Goal: Task Accomplishment & Management: Use online tool/utility

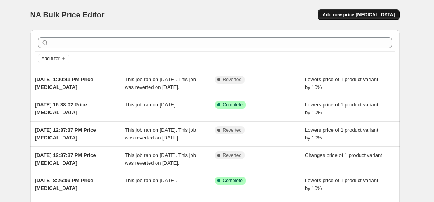
click at [365, 15] on span "Add new price [MEDICAL_DATA]" at bounding box center [358, 15] width 72 height 6
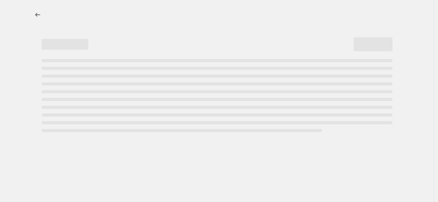
select select "percentage"
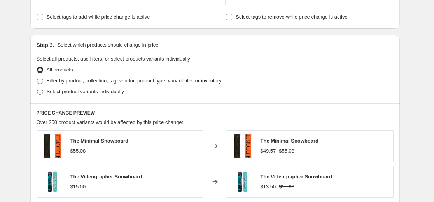
scroll to position [311, 0]
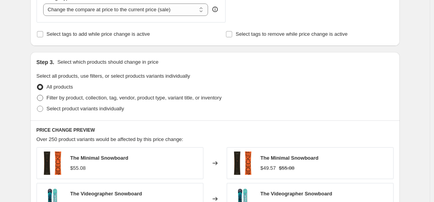
click at [79, 101] on span "Filter by product, collection, tag, vendor, product type, variant title, or inv…" at bounding box center [134, 98] width 175 height 6
click at [37, 95] on input "Filter by product, collection, tag, vendor, product type, variant title, or inv…" at bounding box center [37, 95] width 0 height 0
radio input "true"
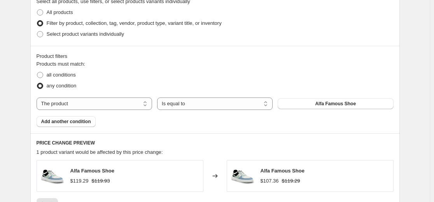
scroll to position [389, 0]
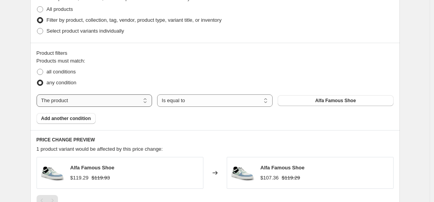
click at [127, 101] on select "The product The product's collection The product's tag The product's vendor The…" at bounding box center [94, 100] width 115 height 12
select select "title"
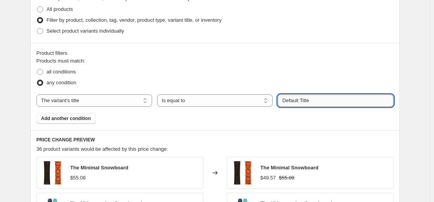
click at [316, 103] on input "Default Title" at bounding box center [334, 100] width 115 height 12
drag, startPoint x: 316, startPoint y: 103, endPoint x: 305, endPoint y: 103, distance: 11.7
click at [305, 103] on input "Default Title" at bounding box center [334, 100] width 115 height 12
click at [335, 106] on input "Default Title" at bounding box center [334, 100] width 115 height 12
drag, startPoint x: 326, startPoint y: 99, endPoint x: 282, endPoint y: 103, distance: 44.1
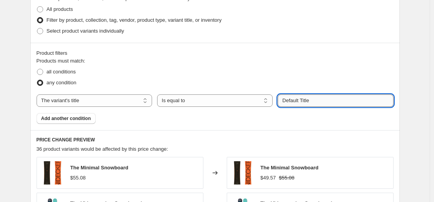
click at [282, 103] on input "Default Title" at bounding box center [334, 100] width 115 height 12
click at [193, 98] on select "Is equal to Is not equal to Contains" at bounding box center [214, 100] width 115 height 12
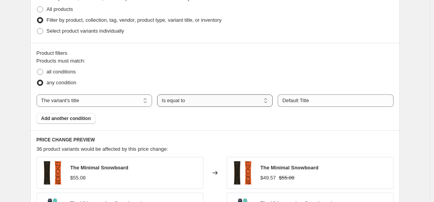
select select "contains"
click at [295, 123] on div "Products must match: all conditions any condition The product The product's col…" at bounding box center [215, 90] width 357 height 67
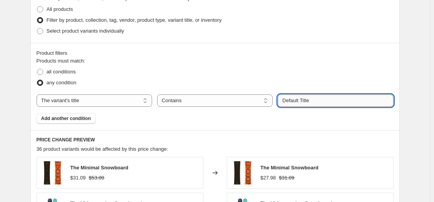
click at [314, 100] on input "Default Title" at bounding box center [334, 100] width 115 height 12
drag, startPoint x: 316, startPoint y: 101, endPoint x: 275, endPoint y: 97, distance: 41.0
click at [275, 97] on div "The product The product's collection The product's tag The product's vendor The…" at bounding box center [215, 100] width 357 height 12
click at [271, 128] on div "Product filters Products must match: all conditions any condition The product T…" at bounding box center [214, 86] width 369 height 87
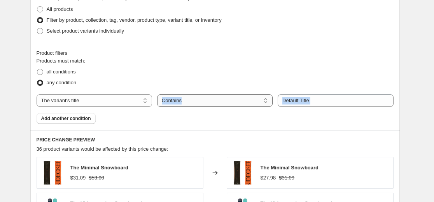
drag, startPoint x: 310, startPoint y: 108, endPoint x: 271, endPoint y: 105, distance: 39.4
click at [271, 105] on div "Products must match: all conditions any condition The product The product's col…" at bounding box center [215, 90] width 357 height 67
click at [265, 119] on div "Products must match: all conditions any condition The product The product's col…" at bounding box center [215, 90] width 357 height 67
click at [137, 129] on div "Product filters Products must match: all conditions any condition The product T…" at bounding box center [214, 86] width 369 height 87
click at [62, 100] on select "The product The product's collection The product's tag The product's vendor The…" at bounding box center [94, 100] width 115 height 12
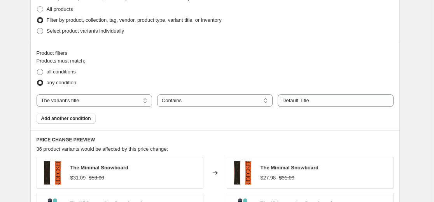
click at [38, 94] on select "The product The product's collection The product's tag The product's vendor The…" at bounding box center [94, 100] width 115 height 12
click at [152, 129] on div "Product filters Products must match: all conditions any condition The product T…" at bounding box center [214, 86] width 369 height 87
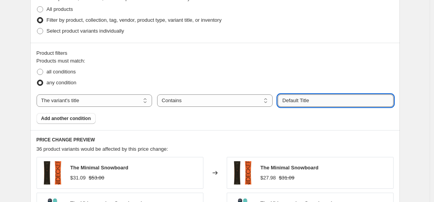
click at [316, 106] on input "Default Title" at bounding box center [334, 100] width 115 height 12
drag, startPoint x: 321, startPoint y: 101, endPoint x: 232, endPoint y: 103, distance: 89.0
click at [232, 103] on div "The product The product's collection The product's tag The product's vendor The…" at bounding box center [215, 100] width 357 height 12
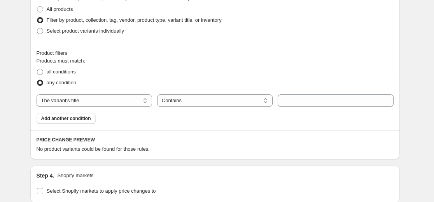
click at [207, 113] on div "Products must match: all conditions any condition The product The product's col…" at bounding box center [215, 90] width 357 height 67
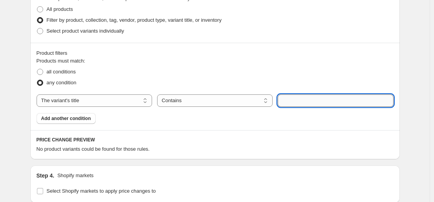
click at [297, 99] on input "text" at bounding box center [334, 100] width 115 height 12
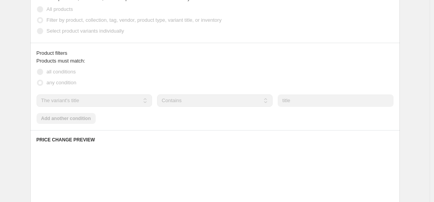
click at [239, 129] on div "Product filters Products must match: all conditions any condition The product T…" at bounding box center [214, 86] width 369 height 87
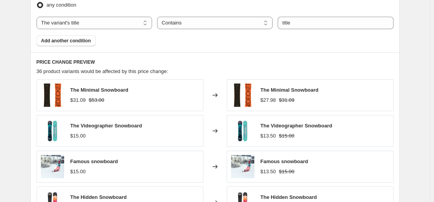
scroll to position [428, 0]
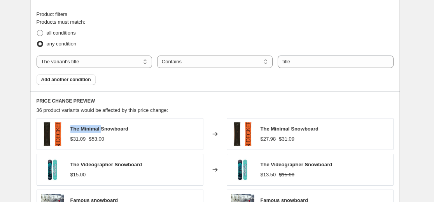
drag, startPoint x: 72, startPoint y: 130, endPoint x: 106, endPoint y: 130, distance: 33.4
click at [105, 130] on span "The Minimal Snowboard" at bounding box center [99, 129] width 58 height 6
click at [134, 131] on div "The Minimal Snowboard $31.09 $53.00" at bounding box center [120, 134] width 167 height 32
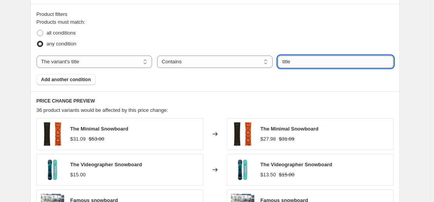
click at [295, 64] on input "title" at bounding box center [334, 62] width 115 height 12
type input "t"
type input "f"
type input "default"
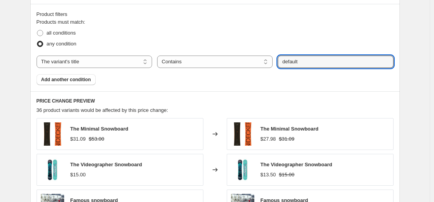
click at [297, 106] on div "PRICE CHANGE PREVIEW 36 product variants would be affected by this price change…" at bounding box center [214, 203] width 369 height 225
click at [215, 101] on h6 "PRICE CHANGE PREVIEW" at bounding box center [215, 101] width 357 height 6
click at [218, 100] on h6 "PRICE CHANGE PREVIEW" at bounding box center [215, 101] width 357 height 6
click at [231, 98] on h6 "PRICE CHANGE PREVIEW" at bounding box center [215, 101] width 357 height 6
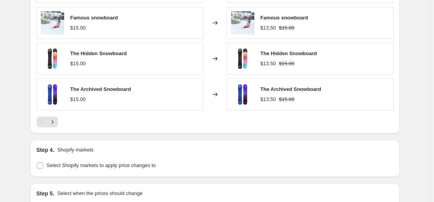
scroll to position [505, 0]
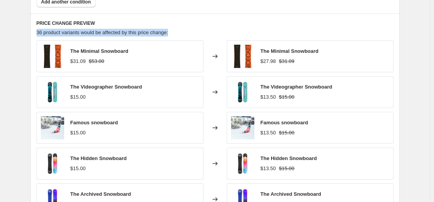
drag, startPoint x: 33, startPoint y: 32, endPoint x: 183, endPoint y: 37, distance: 150.5
click at [183, 37] on div "PRICE CHANGE PREVIEW 36 product variants would be affected by this price change…" at bounding box center [214, 126] width 369 height 225
click at [138, 28] on div "PRICE CHANGE PREVIEW 36 product variants would be affected by this price change…" at bounding box center [214, 126] width 369 height 225
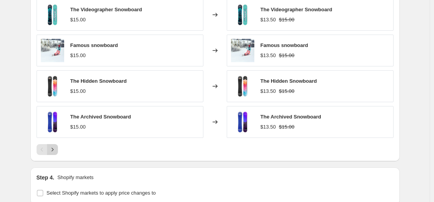
scroll to position [583, 0]
click at [54, 154] on button "Next" at bounding box center [52, 149] width 11 height 11
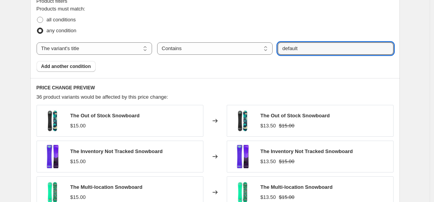
scroll to position [428, 0]
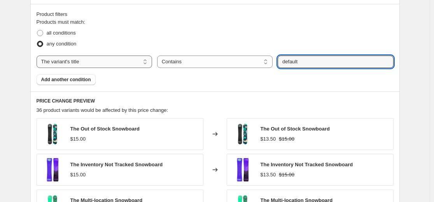
click at [84, 63] on select "The product The product's collection The product's tag The product's vendor The…" at bounding box center [94, 62] width 115 height 12
select select "product"
select select "equal"
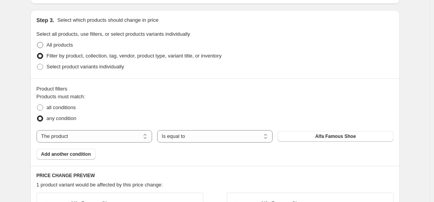
scroll to position [350, 0]
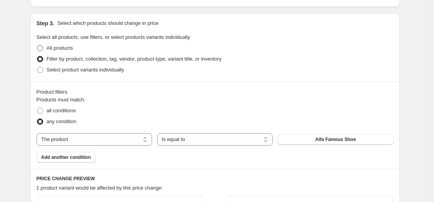
click at [61, 48] on span "All products" at bounding box center [60, 48] width 26 height 6
click at [37, 45] on input "All products" at bounding box center [37, 45] width 0 height 0
radio input "true"
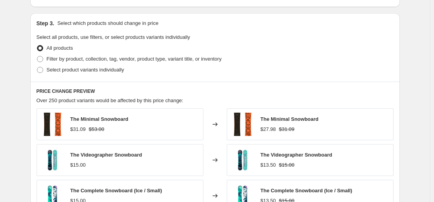
click at [53, 100] on span "Over 250 product variants would be affected by this price change:" at bounding box center [110, 101] width 147 height 6
click at [108, 110] on div "The Minimal Snowboard $31.09 $53.00" at bounding box center [120, 124] width 167 height 32
click at [111, 104] on div "Over 250 product variants would be affected by this price change:" at bounding box center [215, 101] width 357 height 8
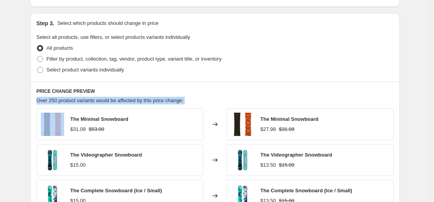
click at [111, 104] on div "Over 250 product variants would be affected by this price change:" at bounding box center [215, 101] width 357 height 8
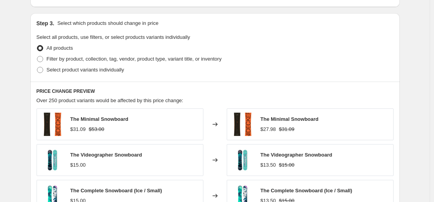
click at [163, 106] on div "PRICE CHANGE PREVIEW Over 250 product variants would be affected by this price …" at bounding box center [214, 194] width 369 height 225
click at [173, 101] on span "Over 250 product variants would be affected by this price change:" at bounding box center [110, 101] width 147 height 6
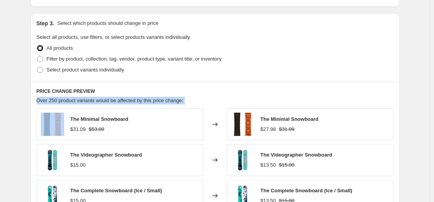
click at [173, 101] on span "Over 250 product variants would be affected by this price change:" at bounding box center [110, 101] width 147 height 6
click at [216, 101] on div "Over 250 product variants would be affected by this price change:" at bounding box center [215, 101] width 357 height 8
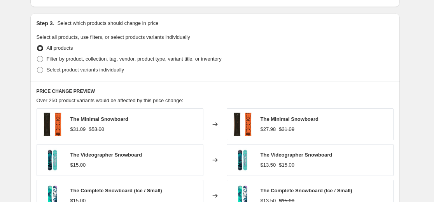
click at [177, 106] on div "PRICE CHANGE PREVIEW Over 250 product variants would be affected by this price …" at bounding box center [214, 194] width 369 height 225
click at [174, 102] on span "Over 250 product variants would be affected by this price change:" at bounding box center [110, 101] width 147 height 6
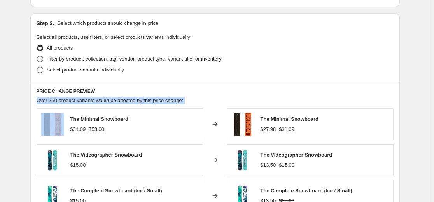
click at [174, 102] on span "Over 250 product variants would be affected by this price change:" at bounding box center [110, 101] width 147 height 6
click at [207, 100] on div "Over 250 product variants would be affected by this price change:" at bounding box center [215, 101] width 357 height 8
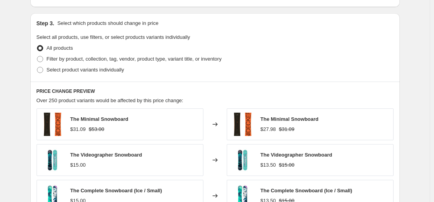
click at [54, 102] on span "Over 250 product variants would be affected by this price change:" at bounding box center [110, 101] width 147 height 6
click at [119, 95] on div "PRICE CHANGE PREVIEW Over 250 product variants would be affected by this price …" at bounding box center [214, 194] width 369 height 225
click at [52, 99] on span "Over 250 product variants would be affected by this price change:" at bounding box center [110, 101] width 147 height 6
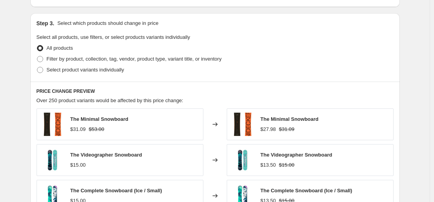
click at [80, 102] on span "Over 250 product variants would be affected by this price change:" at bounding box center [110, 101] width 147 height 6
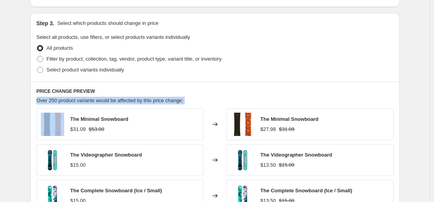
click at [80, 102] on span "Over 250 product variants would be affected by this price change:" at bounding box center [110, 101] width 147 height 6
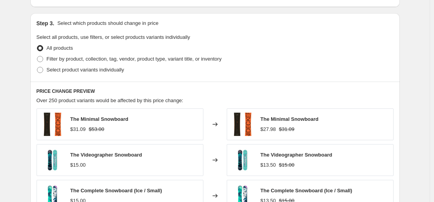
click at [91, 93] on h6 "PRICE CHANGE PREVIEW" at bounding box center [215, 91] width 357 height 6
click at [97, 101] on span "Over 250 product variants would be affected by this price change:" at bounding box center [110, 101] width 147 height 6
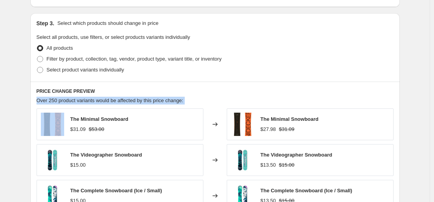
click at [97, 101] on span "Over 250 product variants would be affected by this price change:" at bounding box center [110, 101] width 147 height 6
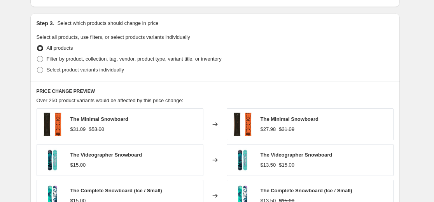
click at [95, 80] on div "Step 3. Select which products should change in price Select all products, use f…" at bounding box center [214, 47] width 369 height 68
click at [82, 106] on div "PRICE CHANGE PREVIEW Over 250 product variants would be affected by this price …" at bounding box center [214, 194] width 369 height 225
click at [83, 100] on span "Over 250 product variants would be affected by this price change:" at bounding box center [110, 101] width 147 height 6
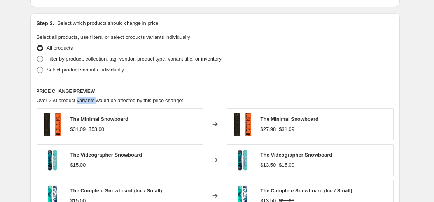
click at [83, 100] on span "Over 250 product variants would be affected by this price change:" at bounding box center [110, 101] width 147 height 6
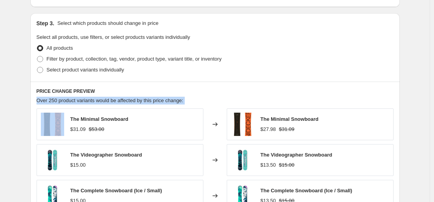
click at [83, 100] on span "Over 250 product variants would be affected by this price change:" at bounding box center [110, 101] width 147 height 6
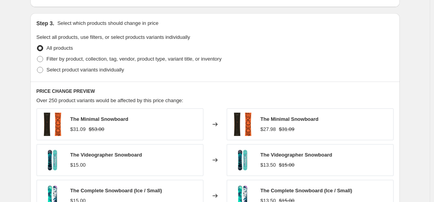
click at [74, 94] on h6 "PRICE CHANGE PREVIEW" at bounding box center [215, 91] width 357 height 6
click at [79, 99] on span "Over 250 product variants would be affected by this price change:" at bounding box center [110, 101] width 147 height 6
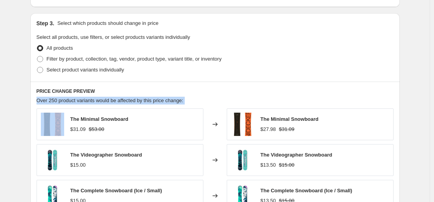
click at [79, 99] on span "Over 250 product variants would be affected by this price change:" at bounding box center [110, 101] width 147 height 6
click at [86, 98] on span "Over 250 product variants would be affected by this price change:" at bounding box center [110, 101] width 147 height 6
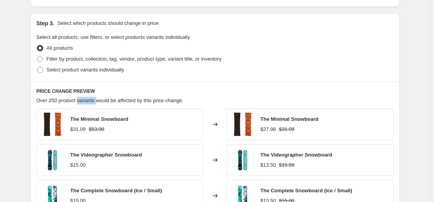
click at [86, 98] on span "Over 250 product variants would be affected by this price change:" at bounding box center [110, 101] width 147 height 6
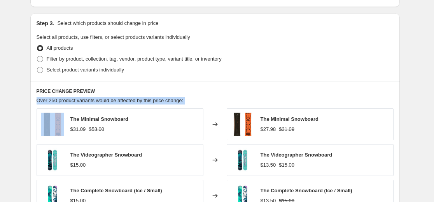
click at [86, 98] on span "Over 250 product variants would be affected by this price change:" at bounding box center [110, 101] width 147 height 6
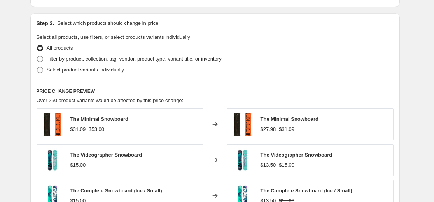
click at [137, 87] on div "PRICE CHANGE PREVIEW Over 250 product variants would be affected by this price …" at bounding box center [214, 194] width 369 height 225
click at [54, 103] on span "Over 250 product variants would be affected by this price change:" at bounding box center [110, 101] width 147 height 6
click at [77, 103] on span "Over 250 product variants would be affected by this price change:" at bounding box center [110, 101] width 147 height 6
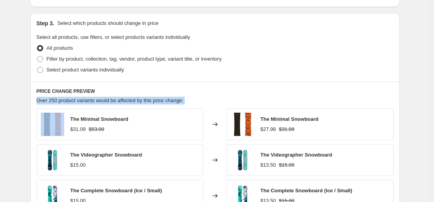
click at [77, 103] on span "Over 250 product variants would be affected by this price change:" at bounding box center [110, 101] width 147 height 6
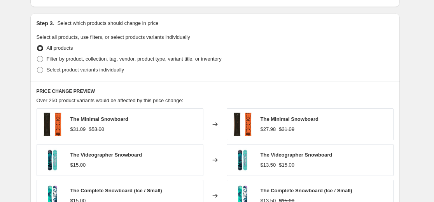
click at [106, 91] on h6 "PRICE CHANGE PREVIEW" at bounding box center [215, 91] width 357 height 6
click at [54, 101] on span "Over 250 product variants would be affected by this price change:" at bounding box center [110, 101] width 147 height 6
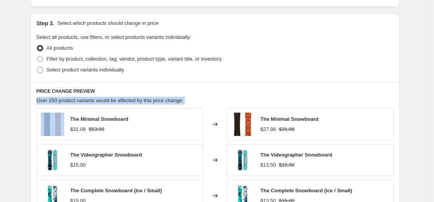
click at [54, 101] on span "Over 250 product variants would be affected by this price change:" at bounding box center [110, 101] width 147 height 6
click at [45, 104] on div "Over 250 product variants would be affected by this price change:" at bounding box center [215, 101] width 357 height 8
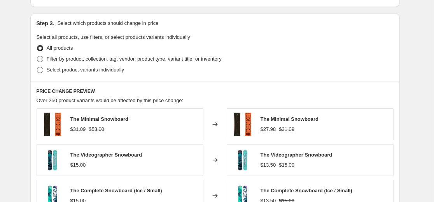
click at [31, 139] on div "Step 1. Optionally give your price [MEDICAL_DATA] a title (eg "March 30% off sa…" at bounding box center [211, 49] width 375 height 750
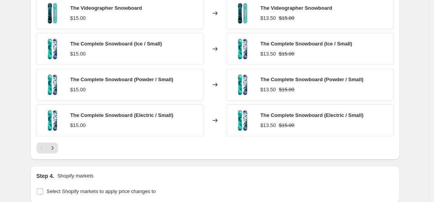
scroll to position [505, 0]
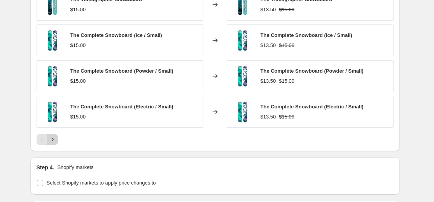
click at [56, 142] on icon "Next" at bounding box center [53, 140] width 8 height 8
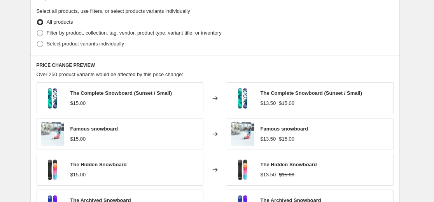
scroll to position [466, 0]
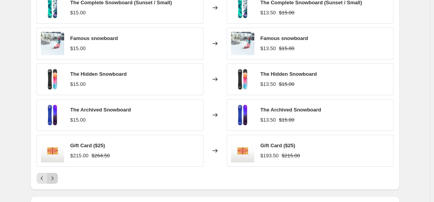
click at [56, 182] on icon "Next" at bounding box center [53, 179] width 8 height 8
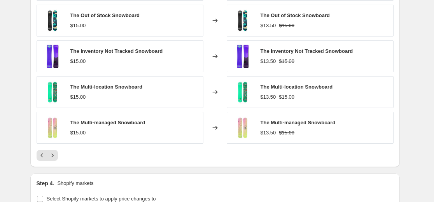
scroll to position [505, 0]
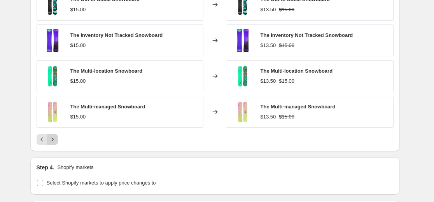
click at [56, 142] on icon "Next" at bounding box center [53, 140] width 8 height 8
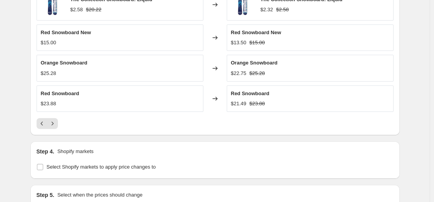
scroll to position [544, 0]
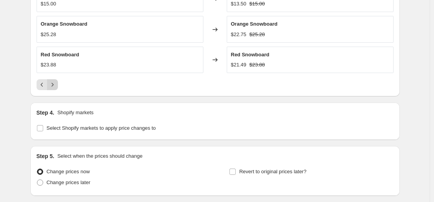
click at [52, 86] on icon "Next" at bounding box center [53, 85] width 8 height 8
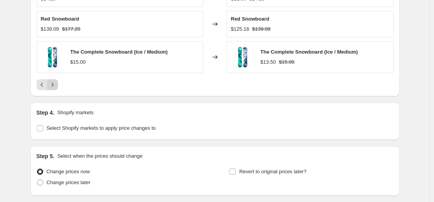
click at [55, 90] on button "Next" at bounding box center [52, 84] width 11 height 11
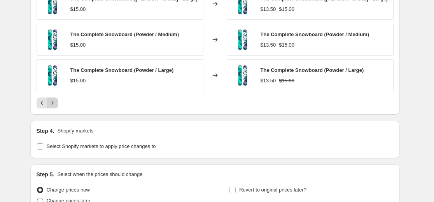
click at [53, 101] on icon "Next" at bounding box center [52, 102] width 2 height 3
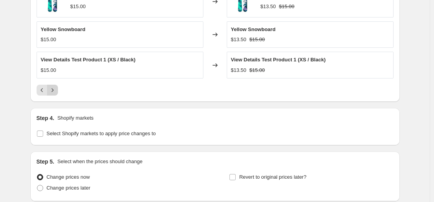
click at [54, 92] on icon "Next" at bounding box center [53, 90] width 8 height 8
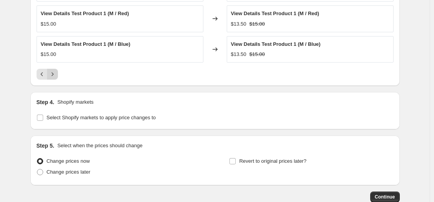
click at [52, 75] on icon "Next" at bounding box center [53, 74] width 8 height 8
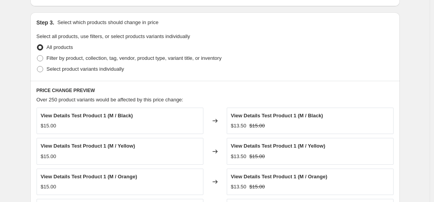
scroll to position [350, 0]
